Goal: Feedback & Contribution: Contribute content

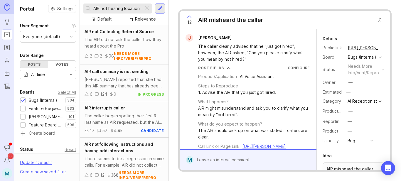
scroll to position [43, 0]
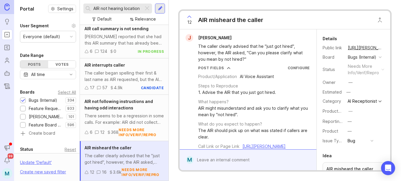
click at [148, 7] on div at bounding box center [147, 9] width 7 height 8
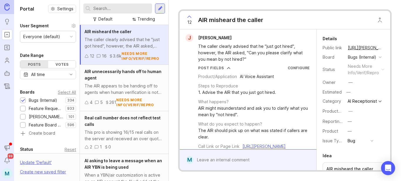
click at [23, 110] on div at bounding box center [23, 109] width 4 height 4
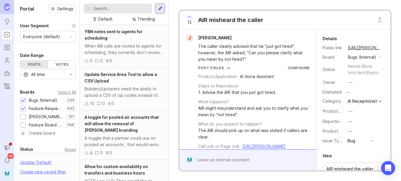
scroll to position [62, 0]
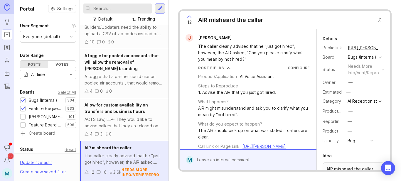
click at [23, 101] on div at bounding box center [23, 101] width 4 height 4
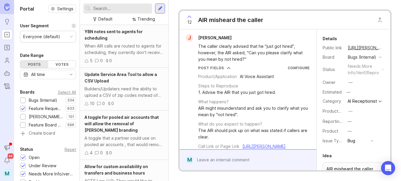
click at [160, 10] on div at bounding box center [160, 8] width 5 height 5
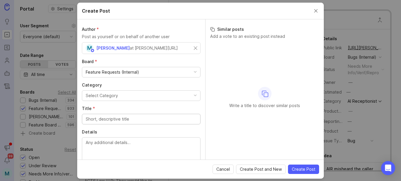
click at [150, 50] on div "M [PERSON_NAME] at [PERSON_NAME][URL]" at bounding box center [140, 48] width 108 height 8
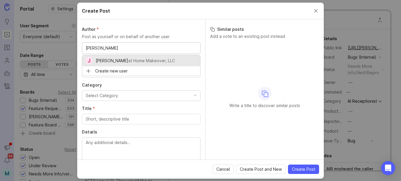
type input "[PERSON_NAME]"
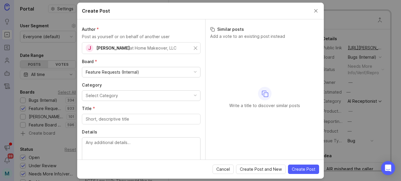
click at [126, 95] on button "Select Category" at bounding box center [141, 95] width 119 height 11
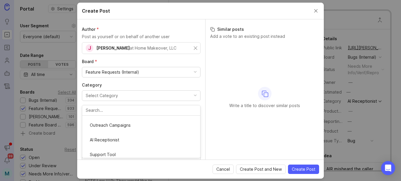
scroll to position [59, 0]
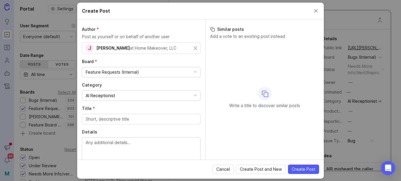
click at [120, 122] on input "Title *" at bounding box center [141, 119] width 111 height 6
click at [119, 120] on input "Title *" at bounding box center [141, 119] width 111 height 6
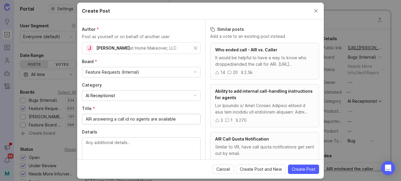
type input "AIR answering a call id no agents are available"
click at [142, 149] on textarea "Details" at bounding box center [141, 148] width 111 height 19
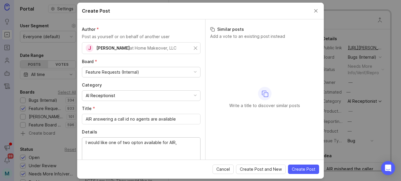
click at [136, 143] on textarea "I would like one of two opton available for AIR," at bounding box center [141, 148] width 111 height 19
click at [0, 0] on lt-span "option" at bounding box center [0, 0] width 0 height 0
drag, startPoint x: 88, startPoint y: 144, endPoint x: 83, endPoint y: 144, distance: 5.0
click at [193, 143] on div "The pro would like one of two option available for AIR," at bounding box center [141, 149] width 119 height 24
click at [191, 143] on textarea "The pro would like one of two option available for AIR," at bounding box center [141, 148] width 111 height 19
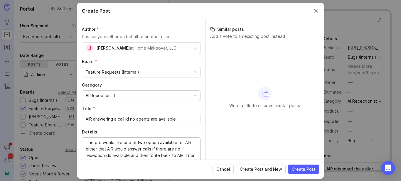
scroll to position [5, 0]
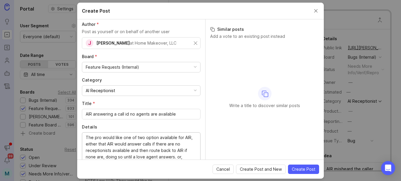
click at [156, 137] on textarea "The pro would like one of two option available for AIR, either that AIR would a…" at bounding box center [141, 150] width 111 height 32
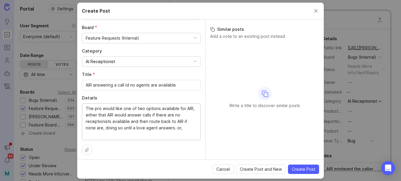
scroll to position [34, 0]
click at [139, 123] on textarea "The pro would like one of two options available for AIR, either that AIR would …" at bounding box center [141, 121] width 111 height 32
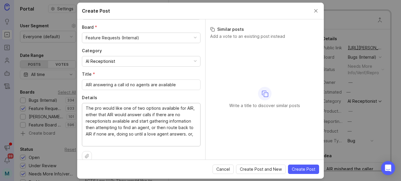
drag, startPoint x: 156, startPoint y: 129, endPoint x: 193, endPoint y: 141, distance: 39.1
click at [193, 141] on div "The pro would like one of two options available for AIR, either that AIR would …" at bounding box center [141, 124] width 119 height 43
type textarea "The pro would like one of two options available for AIR, either that AIR would …"
click at [128, 84] on input "AIR answering a call id no agents are available" at bounding box center [141, 85] width 111 height 6
type input "AIR answering a call if no agents are available"
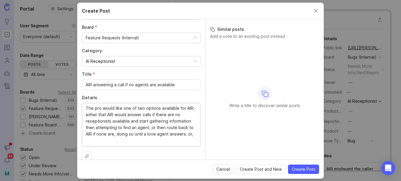
drag, startPoint x: 123, startPoint y: 110, endPoint x: 184, endPoint y: 108, distance: 61.4
click at [148, 123] on textarea "The pro would like one of two options available for AIR, either that AIR would …" at bounding box center [141, 124] width 111 height 39
drag, startPoint x: 124, startPoint y: 109, endPoint x: 107, endPoint y: 116, distance: 17.9
click at [107, 116] on textarea "The pro would like one of two options available for AIR, either that AIR would …" at bounding box center [141, 124] width 111 height 39
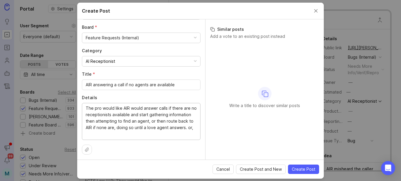
drag, startPoint x: 131, startPoint y: 109, endPoint x: 141, endPoint y: 110, distance: 10.3
click at [141, 110] on textarea "The pro would like AIR would answer calls if there are no receptionists availab…" at bounding box center [141, 121] width 111 height 32
drag, startPoint x: 150, startPoint y: 122, endPoint x: 156, endPoint y: 123, distance: 5.9
click at [156, 123] on textarea "The pro would like AIR to answer calls if there are no receptionists available …" at bounding box center [141, 121] width 111 height 32
click at [109, 129] on textarea "The pro would like AIR to answer calls if there are no receptionists available …" at bounding box center [141, 121] width 111 height 32
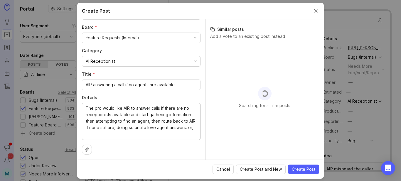
scroll to position [36, 0]
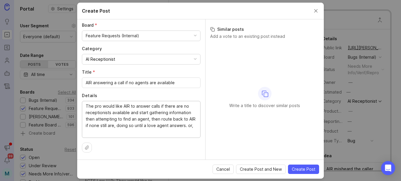
click at [157, 126] on textarea "The pro would like AIR to answer calls if there are no receptionists available …" at bounding box center [141, 119] width 111 height 32
drag, startPoint x: 111, startPoint y: 137, endPoint x: 75, endPoint y: 131, distance: 36.5
click at [75, 131] on div "Create Post Author * Post as yourself or on behalf of another user J [PERSON_NA…" at bounding box center [200, 90] width 401 height 181
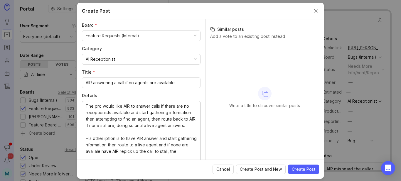
scroll to position [37, 0]
click at [110, 140] on textarea "The pro would like AIR to answer calls if there are no receptionists available …" at bounding box center [141, 134] width 111 height 65
click at [0, 0] on lt-span "o ption" at bounding box center [0, 0] width 0 height 0
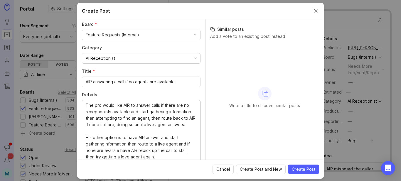
click at [113, 144] on textarea "The pro would like AIR to answer calls if there are no receptionists available …" at bounding box center [141, 134] width 111 height 65
click at [0, 0] on lt-span "i nformation" at bounding box center [0, 0] width 0 height 0
click at [113, 151] on textarea "The pro would like AIR to answer calls if there are no receptionists available …" at bounding box center [141, 134] width 111 height 65
click at [0, 0] on lt-div "availa b le avail ale Ignore" at bounding box center [0, 0] width 0 height 0
click at [0, 0] on lt-span "availa b le" at bounding box center [0, 0] width 0 height 0
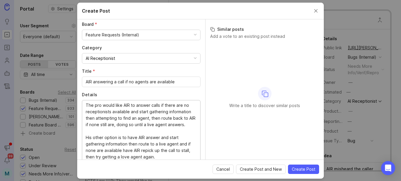
click at [146, 152] on textarea "The pro would like AIR to answer calls if there are no receptionists available …" at bounding box center [141, 134] width 111 height 65
click at [144, 153] on textarea "The pro would like AIR to answer calls if there are no receptionists available …" at bounding box center [141, 134] width 111 height 65
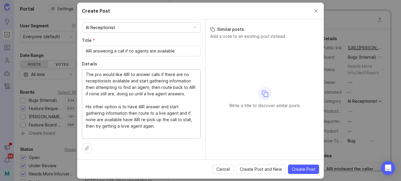
scroll to position [69, 0]
type textarea "The pro would like AIR to answer calls if there are no receptionists available …"
click at [306, 171] on span "Create Post" at bounding box center [303, 169] width 23 height 6
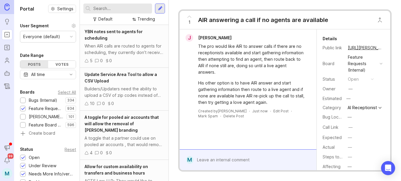
scroll to position [101, 0]
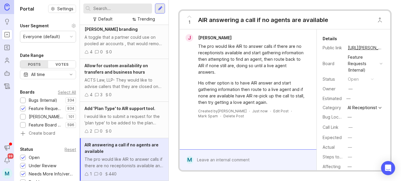
click at [384, 47] on button "copy icon" at bounding box center [388, 48] width 8 height 8
